Goal: Task Accomplishment & Management: Manage account settings

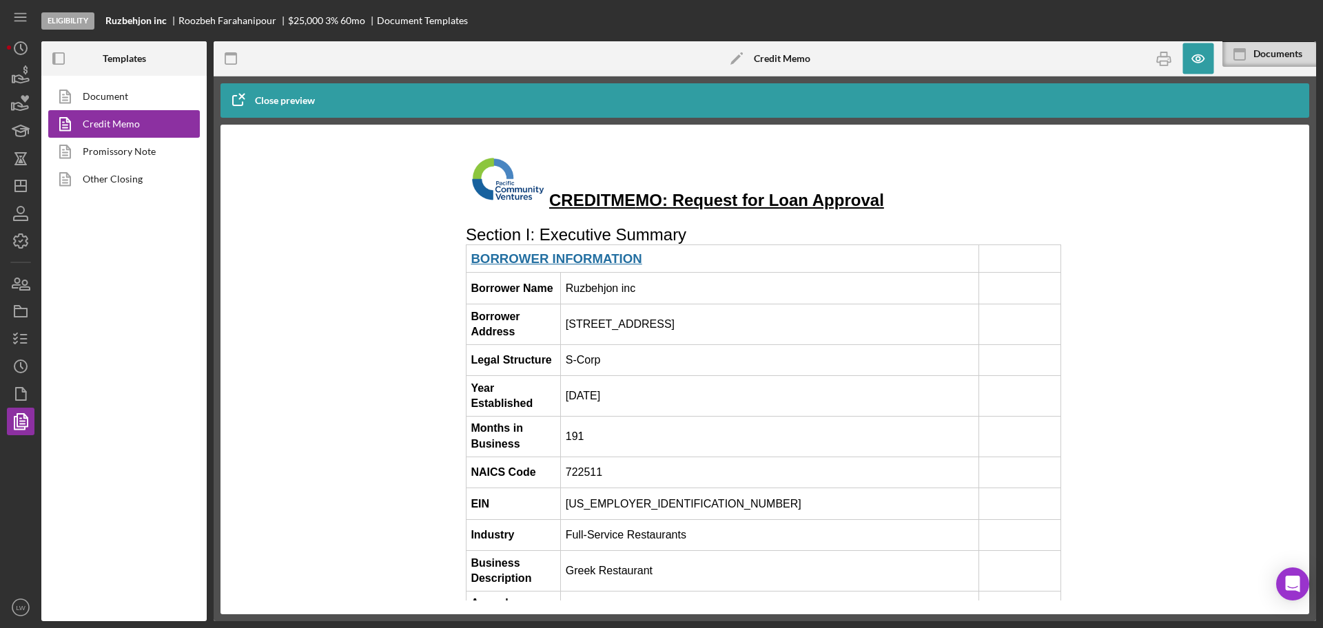
scroll to position [3789, 0]
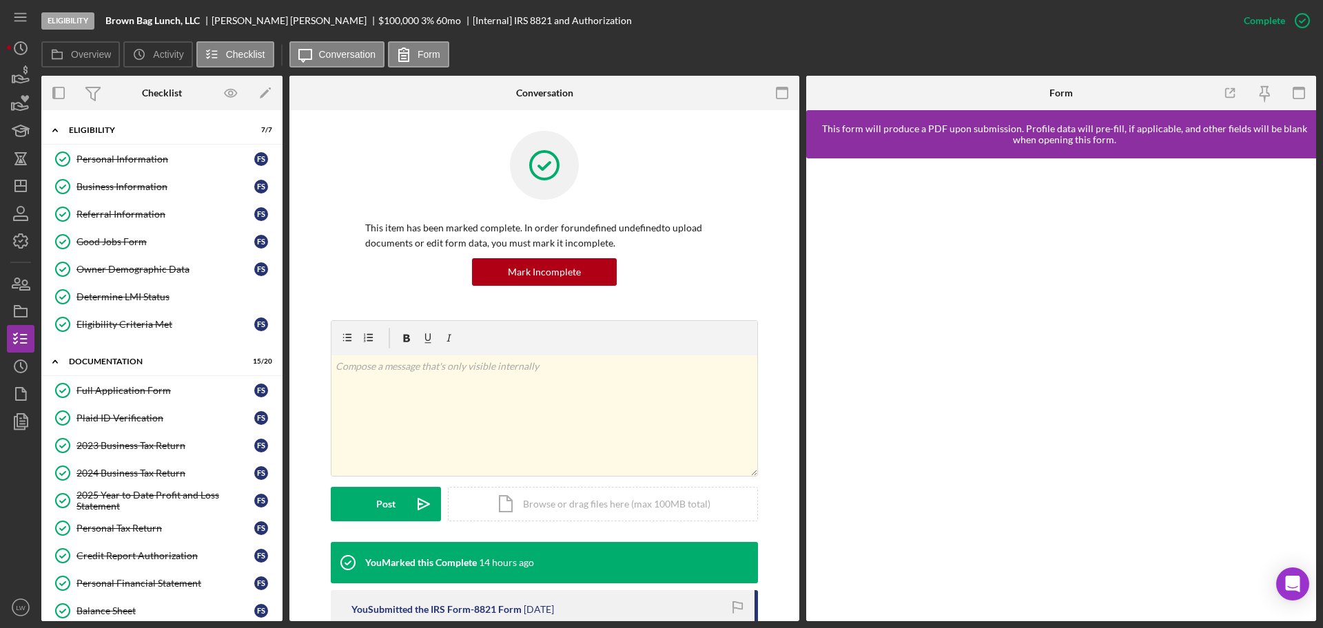
scroll to position [217, 0]
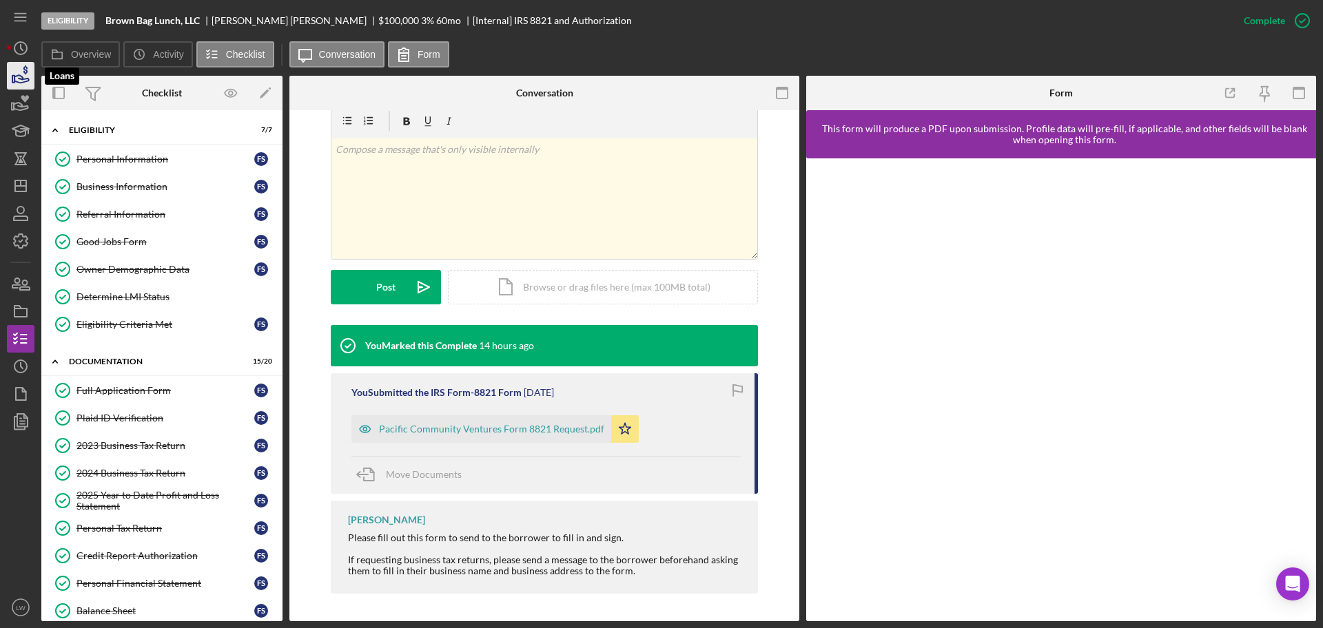
click at [23, 73] on icon "button" at bounding box center [20, 76] width 34 height 34
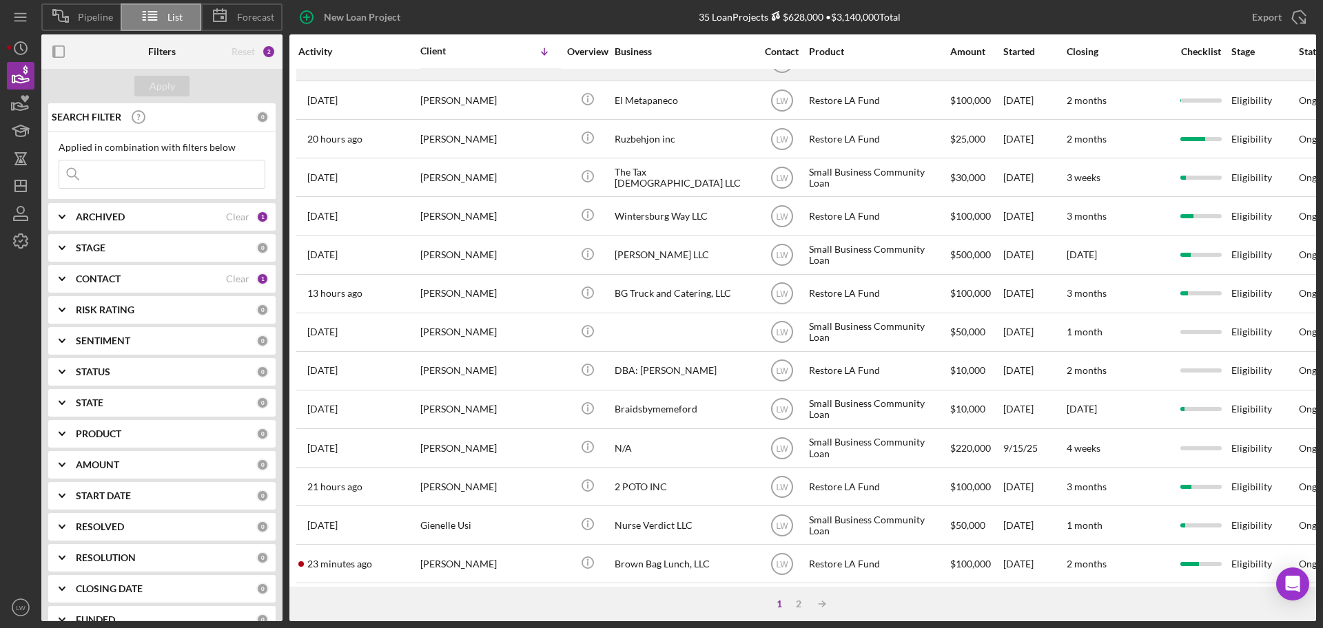
scroll to position [468, 0]
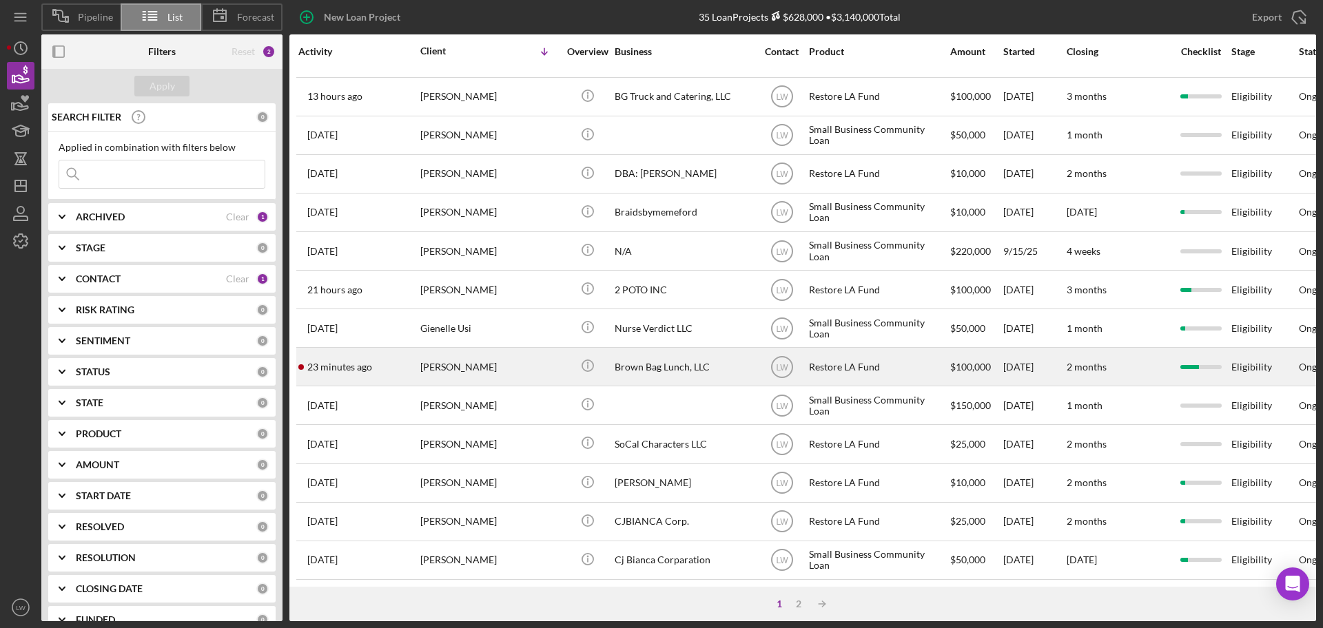
click at [453, 352] on div "[PERSON_NAME]" at bounding box center [489, 367] width 138 height 37
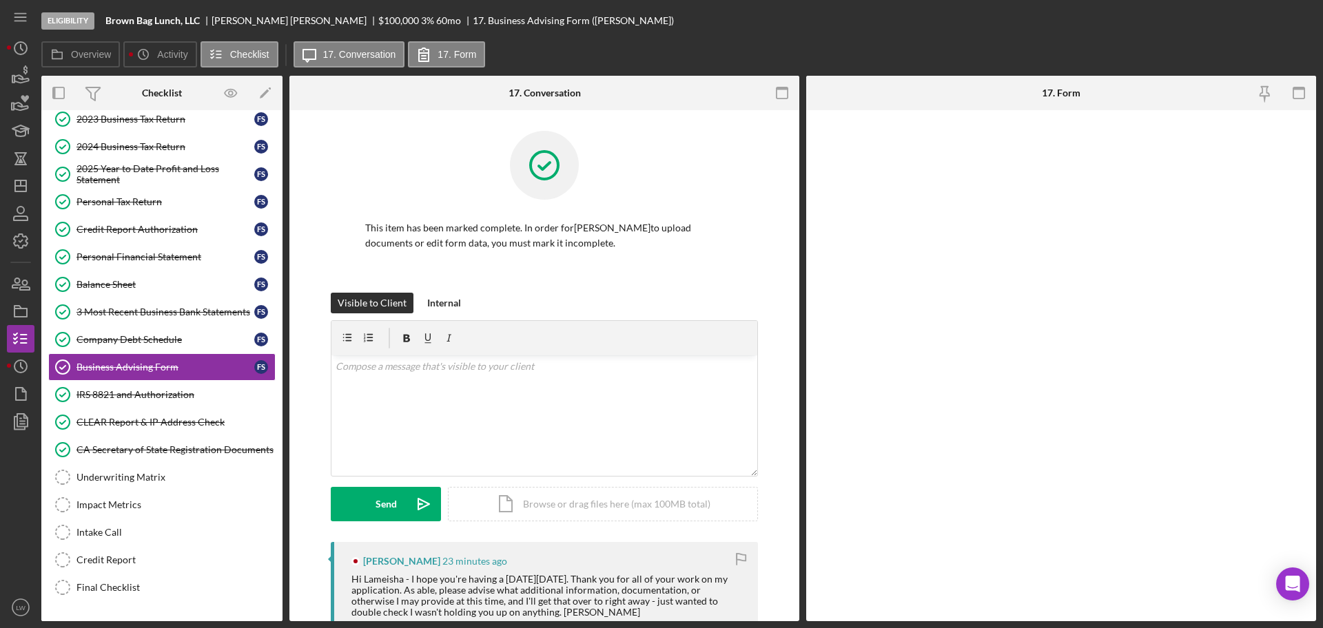
scroll to position [127, 0]
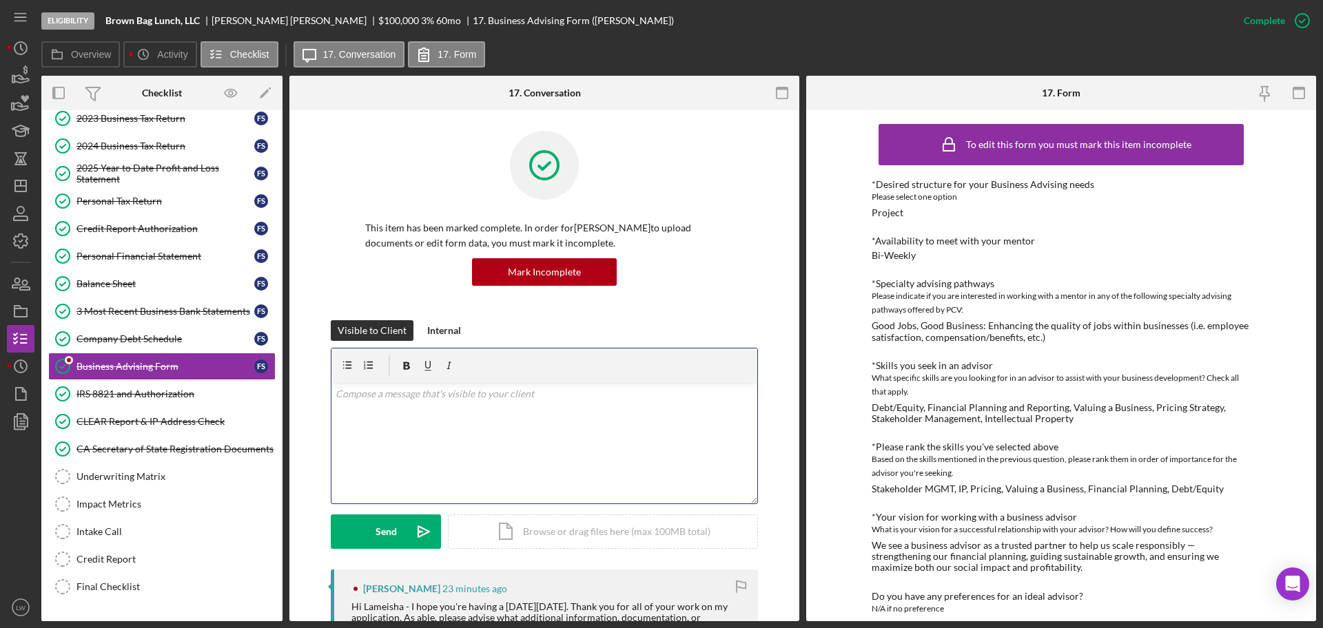
click at [462, 417] on div "v Color teal Color pink Remove color Add row above Add row below Add column bef…" at bounding box center [544, 443] width 426 height 121
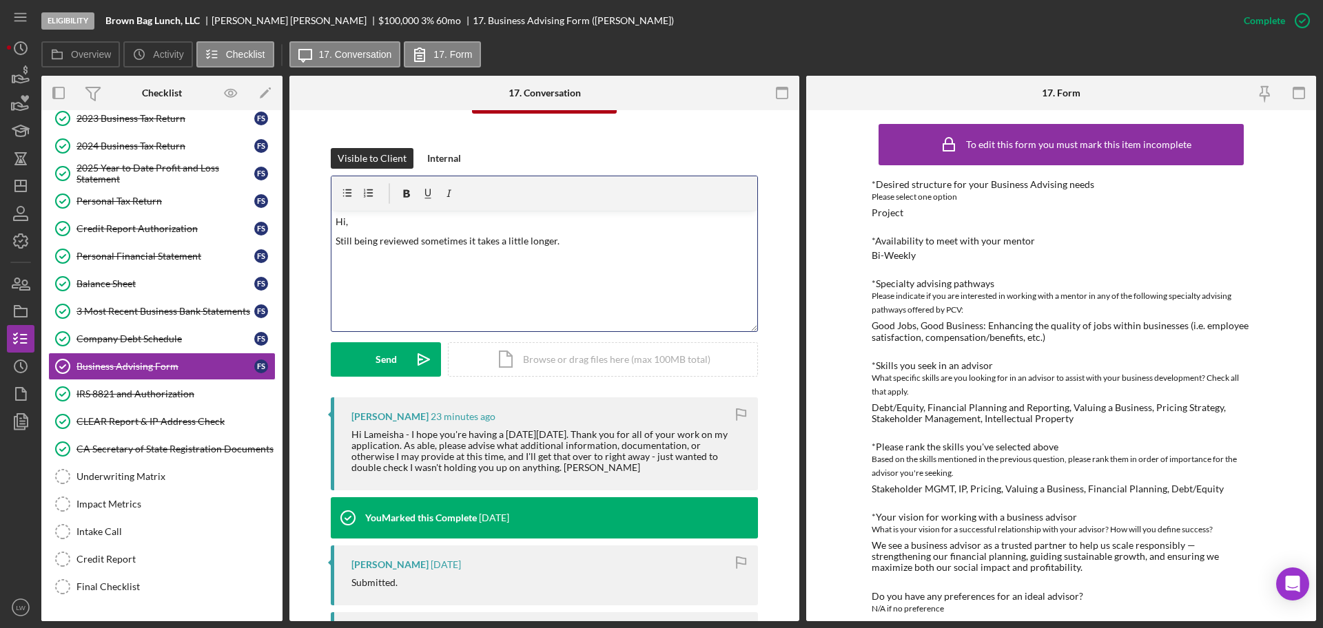
scroll to position [0, 0]
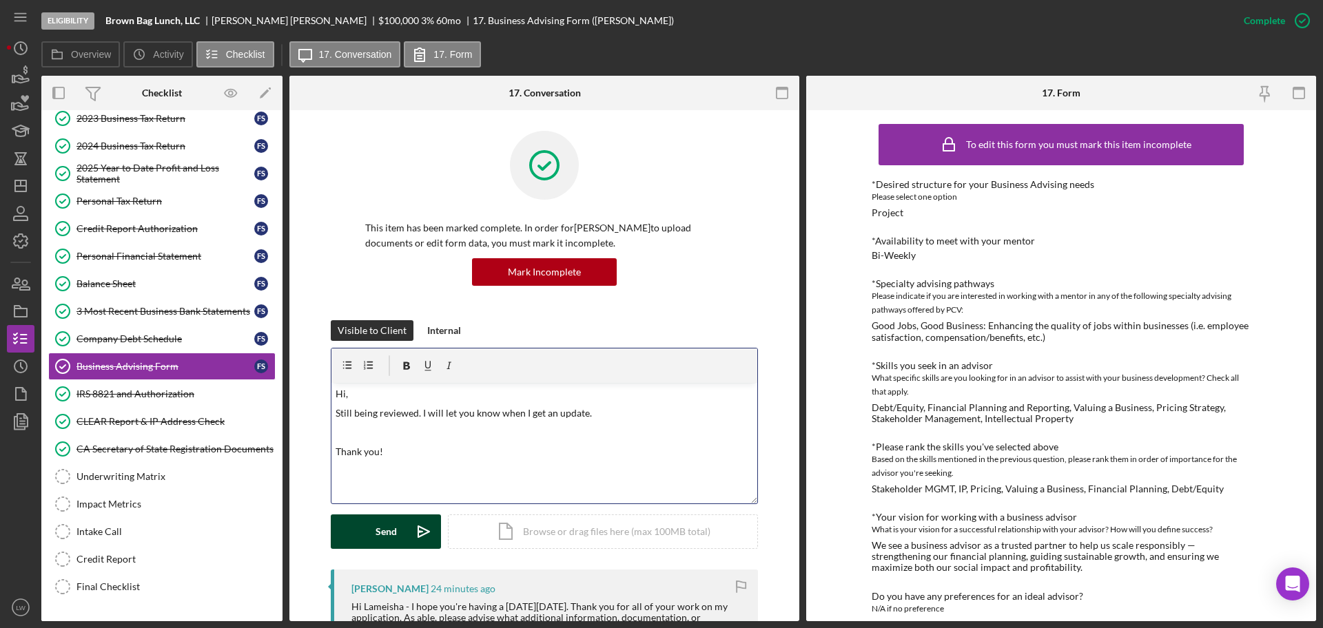
click at [377, 532] on div "Send" at bounding box center [385, 532] width 21 height 34
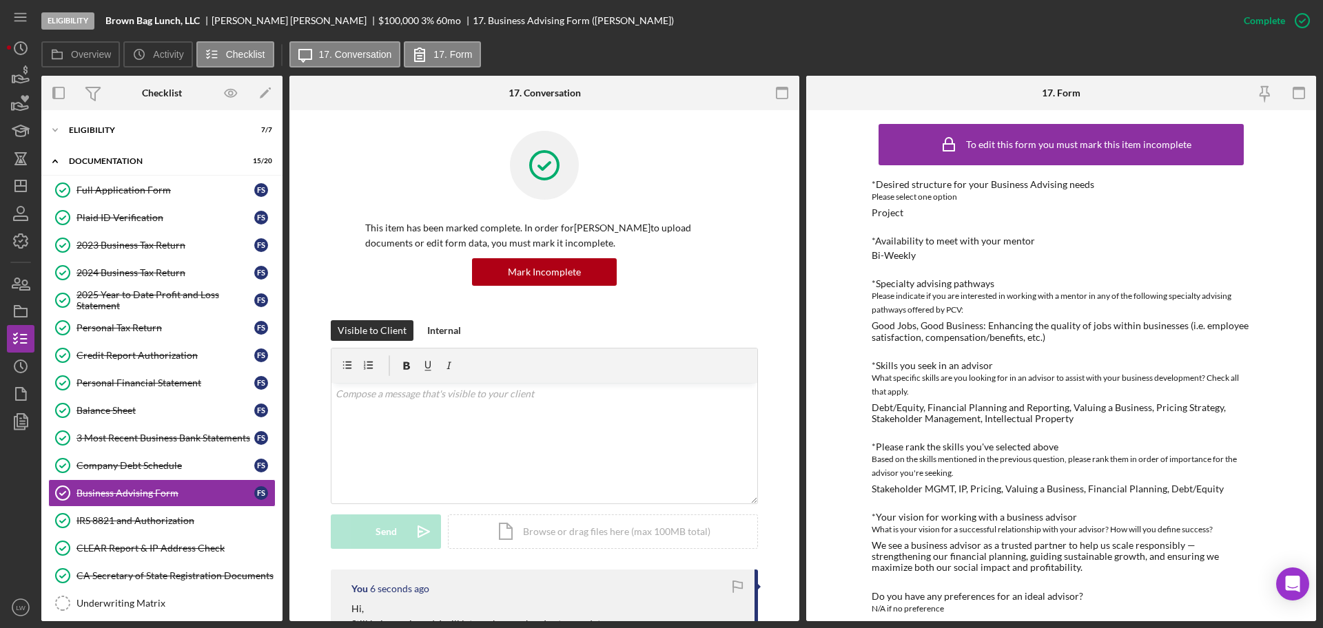
click at [163, 114] on div "Icon/Expander Eligibility 7 / 7 Icon/Expander Documentation 15 / 20 Full Applic…" at bounding box center [161, 365] width 241 height 511
click at [160, 124] on div "Icon/Expander Eligibility 7 / 7" at bounding box center [161, 130] width 241 height 28
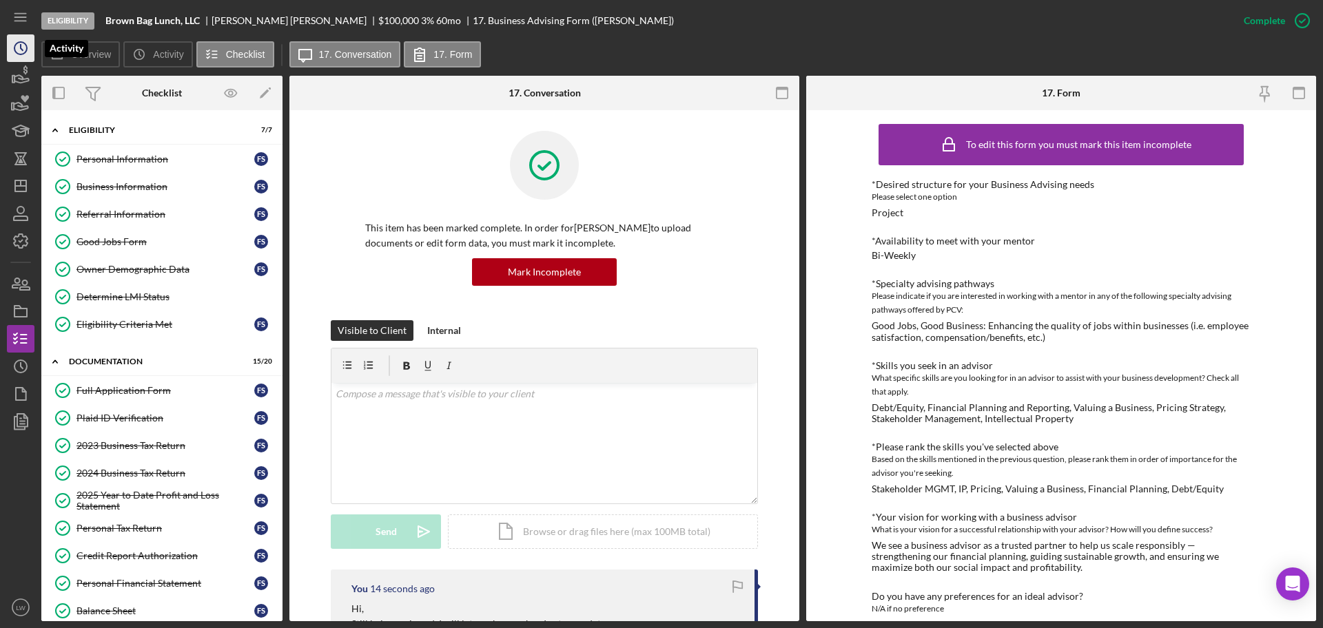
click at [21, 45] on polyline "button" at bounding box center [22, 48] width 2 height 6
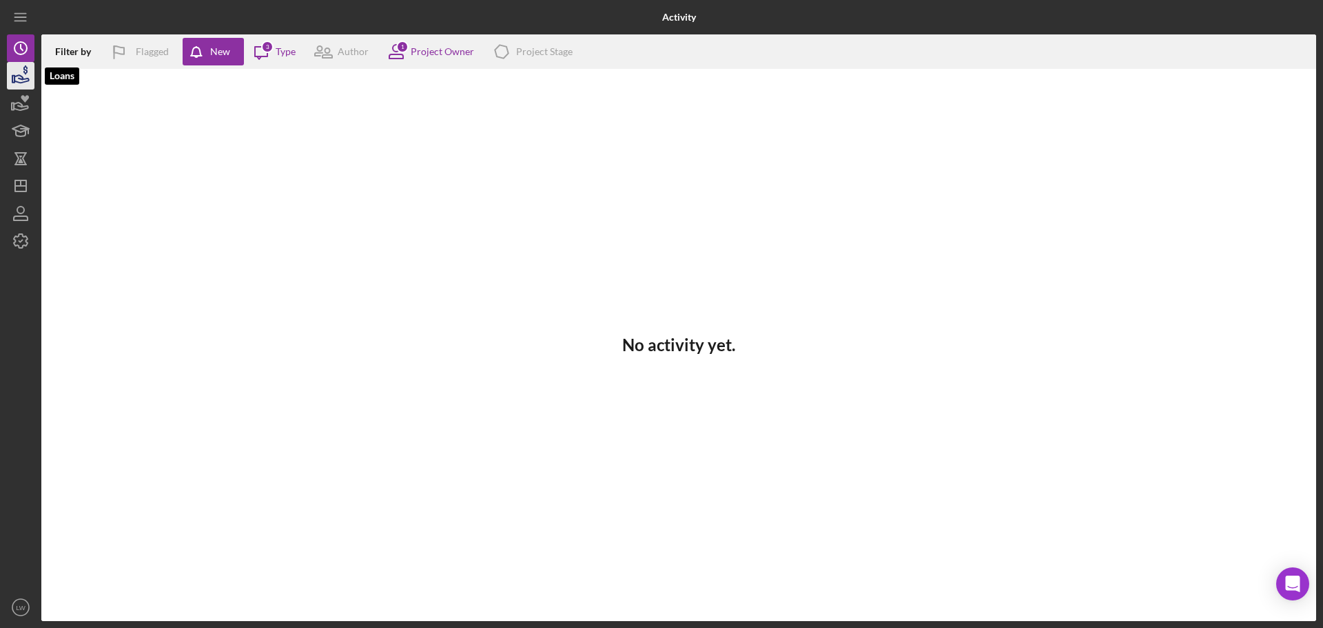
click at [24, 81] on icon "button" at bounding box center [20, 76] width 34 height 34
